Goal: Task Accomplishment & Management: Manage account settings

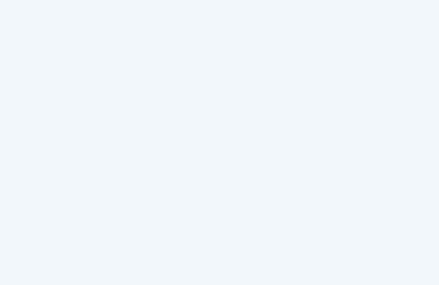
scroll to position [0, 0]
click at [17, 10] on html at bounding box center [219, 142] width 439 height 285
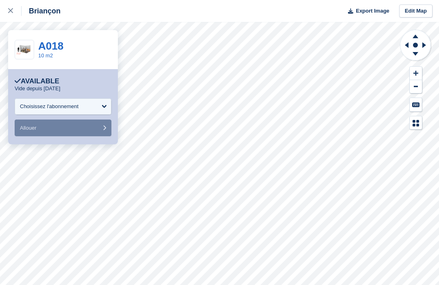
click at [51, 56] on link "10 m2" at bounding box center [45, 55] width 15 height 6
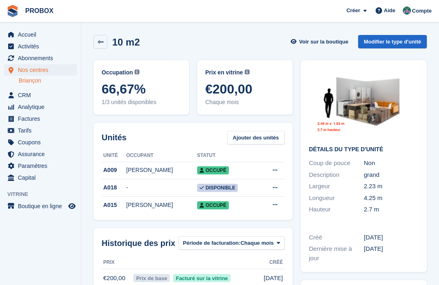
click at [399, 37] on link "Modifier le type d'unité" at bounding box center [392, 41] width 69 height 13
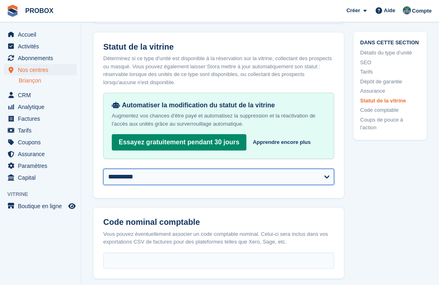
click at [326, 176] on select "**********" at bounding box center [218, 177] width 231 height 16
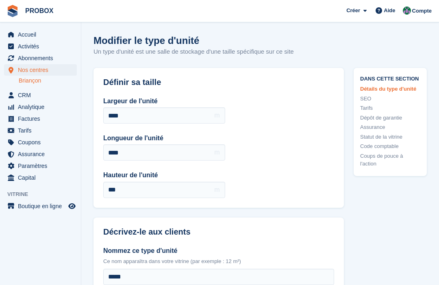
click at [44, 59] on span "Abonnements" at bounding box center [42, 57] width 49 height 11
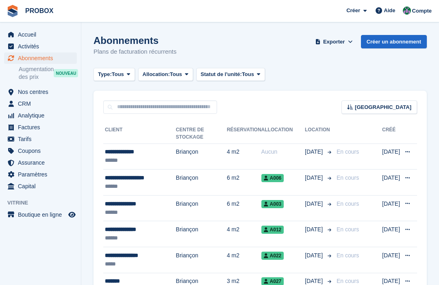
click at [31, 36] on span "Accueil" at bounding box center [42, 34] width 49 height 11
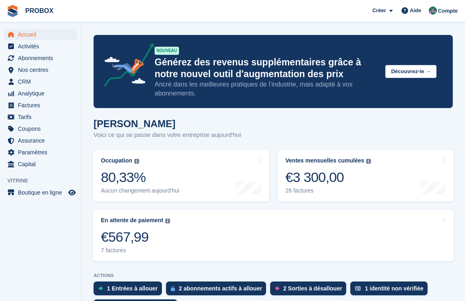
click at [47, 59] on span "Abonnements" at bounding box center [42, 57] width 49 height 11
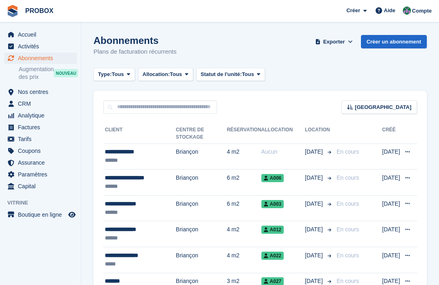
click at [406, 153] on icon at bounding box center [408, 151] width 4 height 5
click at [266, 155] on div "Aucun" at bounding box center [284, 152] width 44 height 9
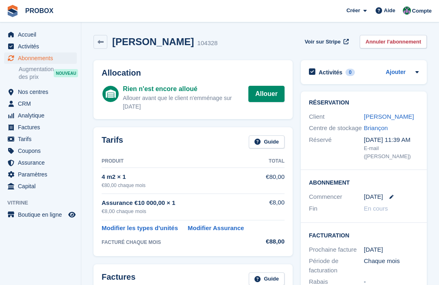
click at [265, 93] on link "Allouer" at bounding box center [267, 94] width 36 height 16
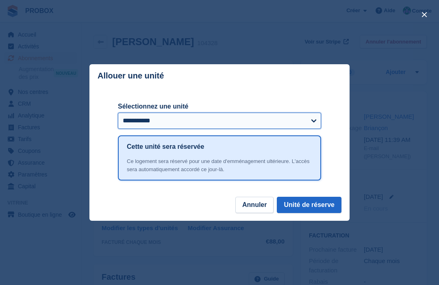
click at [314, 122] on select "**********" at bounding box center [219, 121] width 203 height 16
select select "*****"
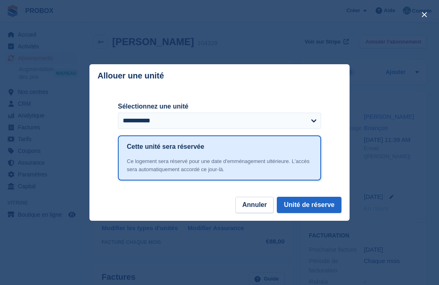
click at [266, 55] on div "close" at bounding box center [219, 142] width 439 height 285
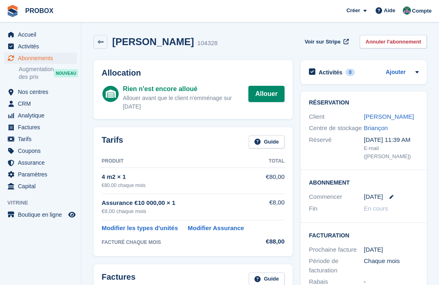
click at [28, 35] on span "Accueil" at bounding box center [42, 34] width 49 height 11
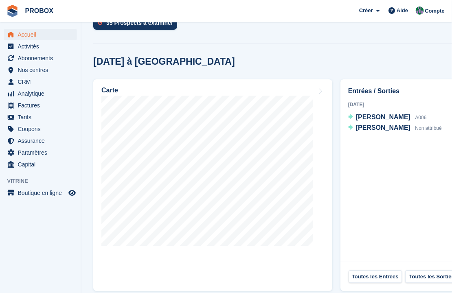
scroll to position [284, 0]
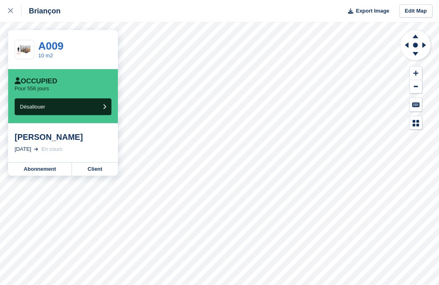
click at [15, 14] on div at bounding box center [14, 11] width 13 height 10
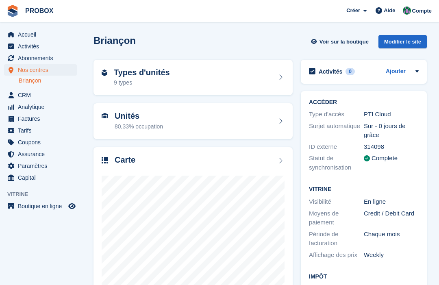
click at [275, 74] on div "Types d'unités 9 types" at bounding box center [193, 78] width 183 height 20
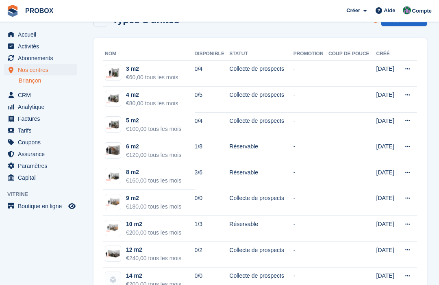
scroll to position [22, 0]
